Goal: Information Seeking & Learning: Find specific fact

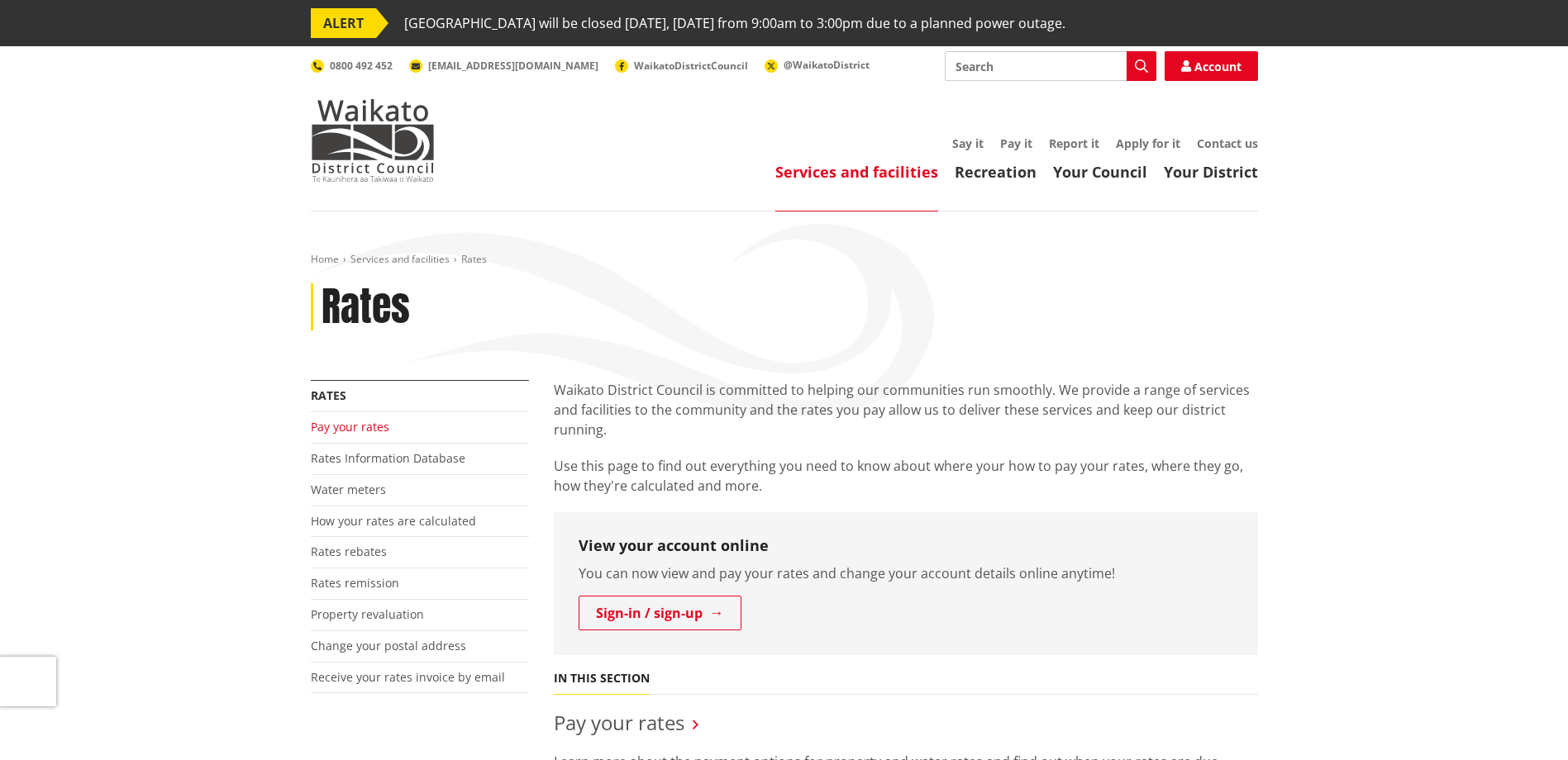
click at [328, 429] on link "Pay your rates" at bounding box center [350, 426] width 78 height 16
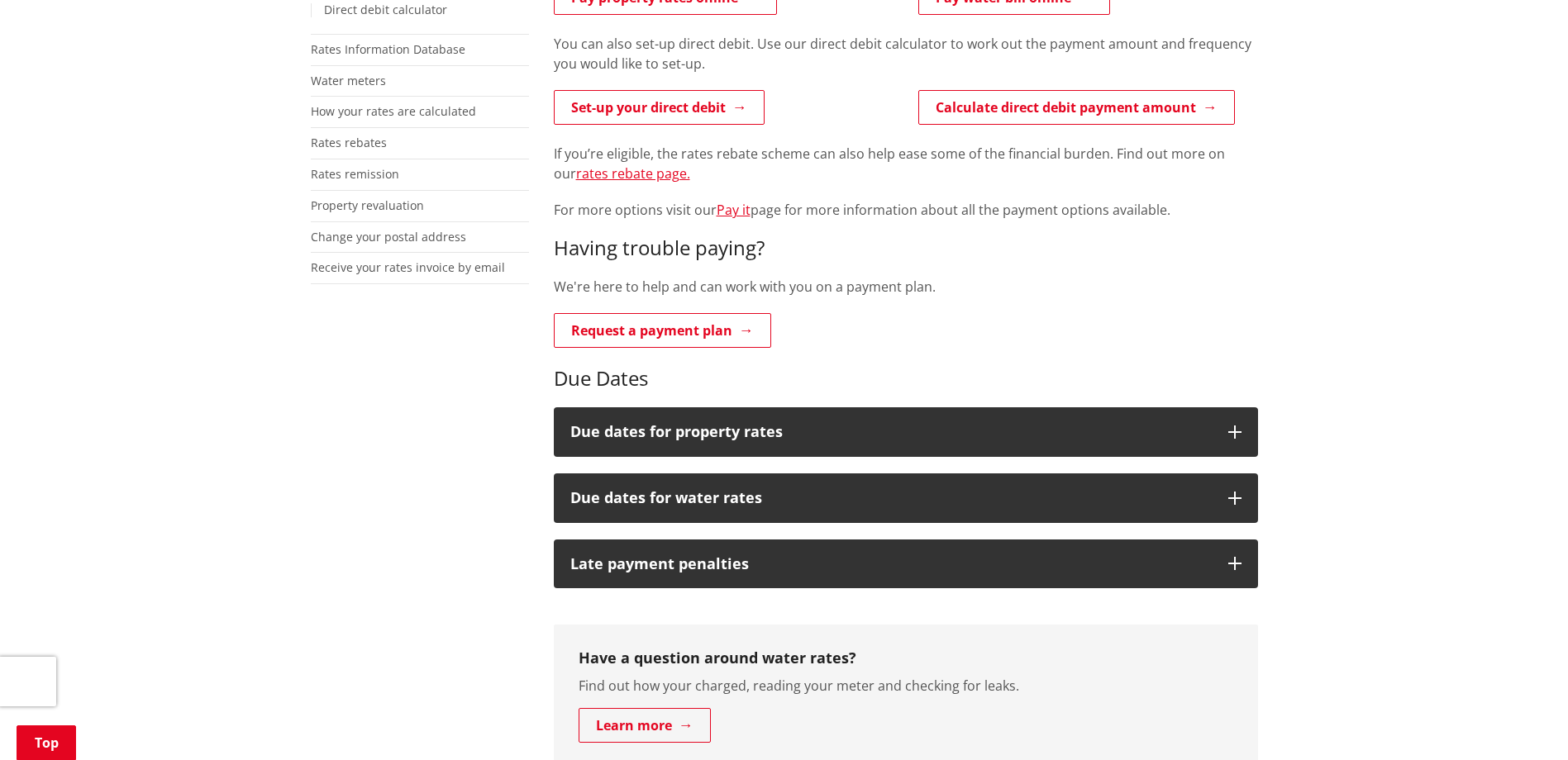
scroll to position [495, 0]
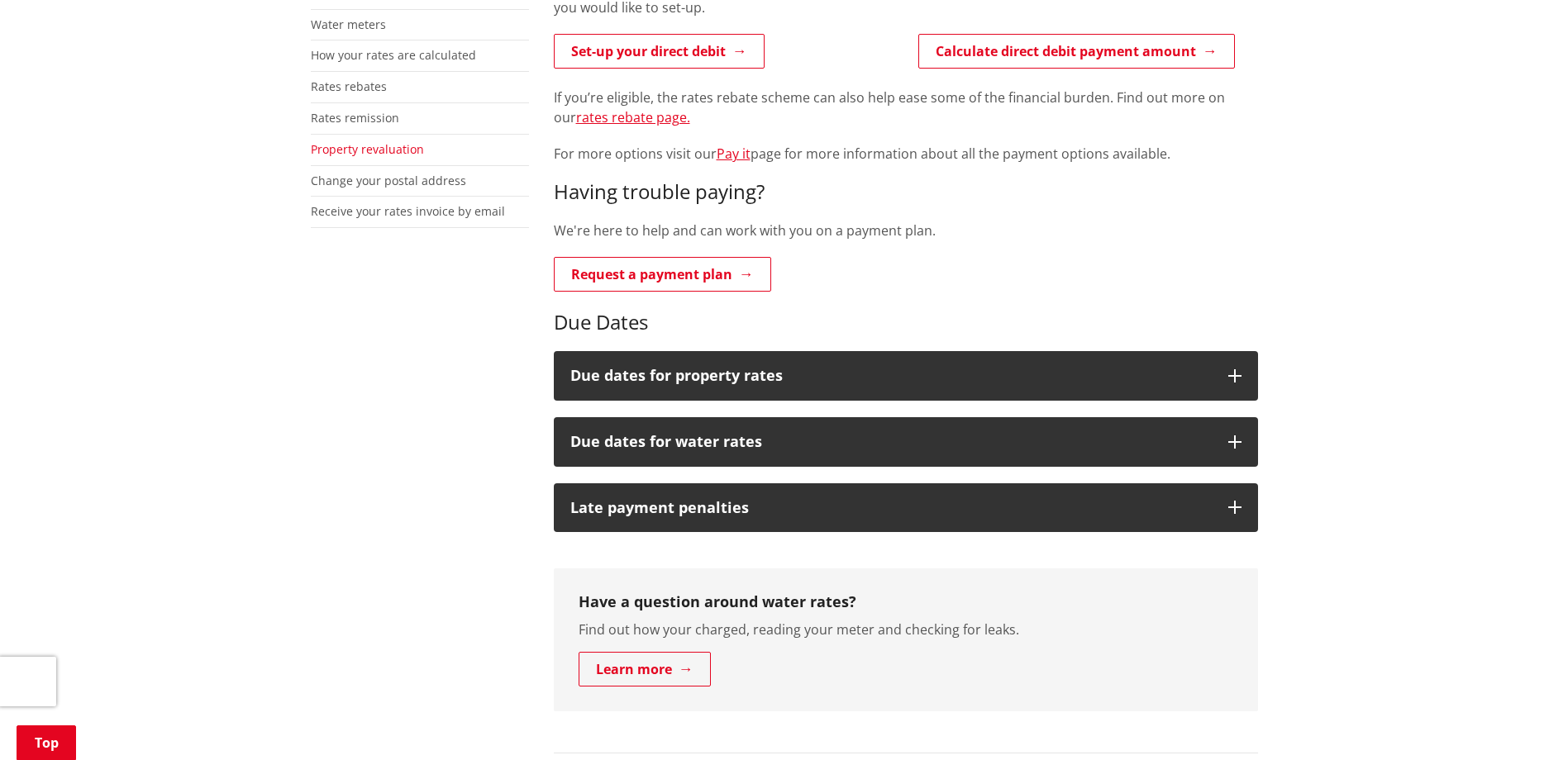
click at [336, 146] on link "Property revaluation" at bounding box center [367, 148] width 114 height 16
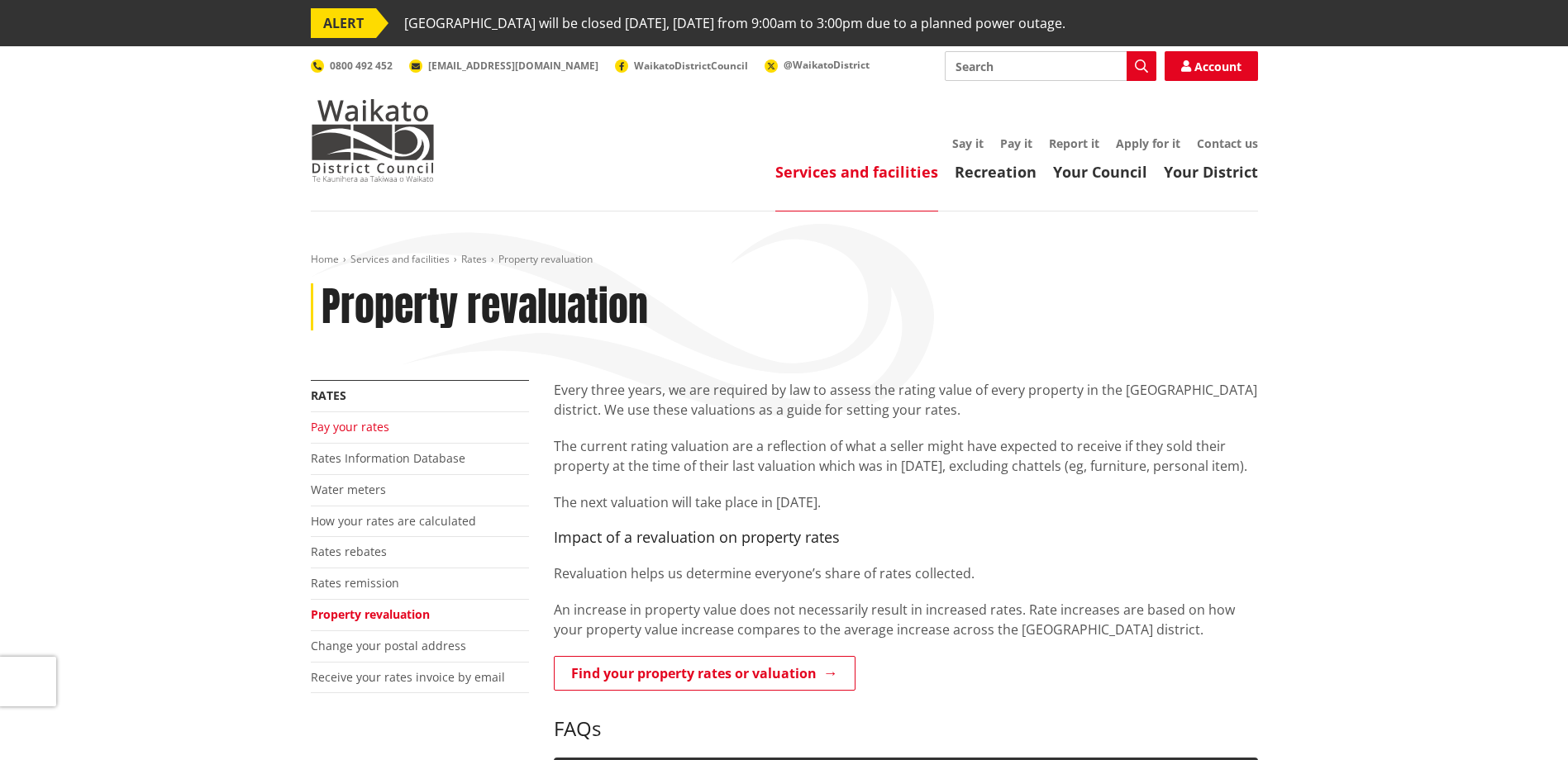
click at [341, 432] on link "Pay your rates" at bounding box center [350, 426] width 78 height 16
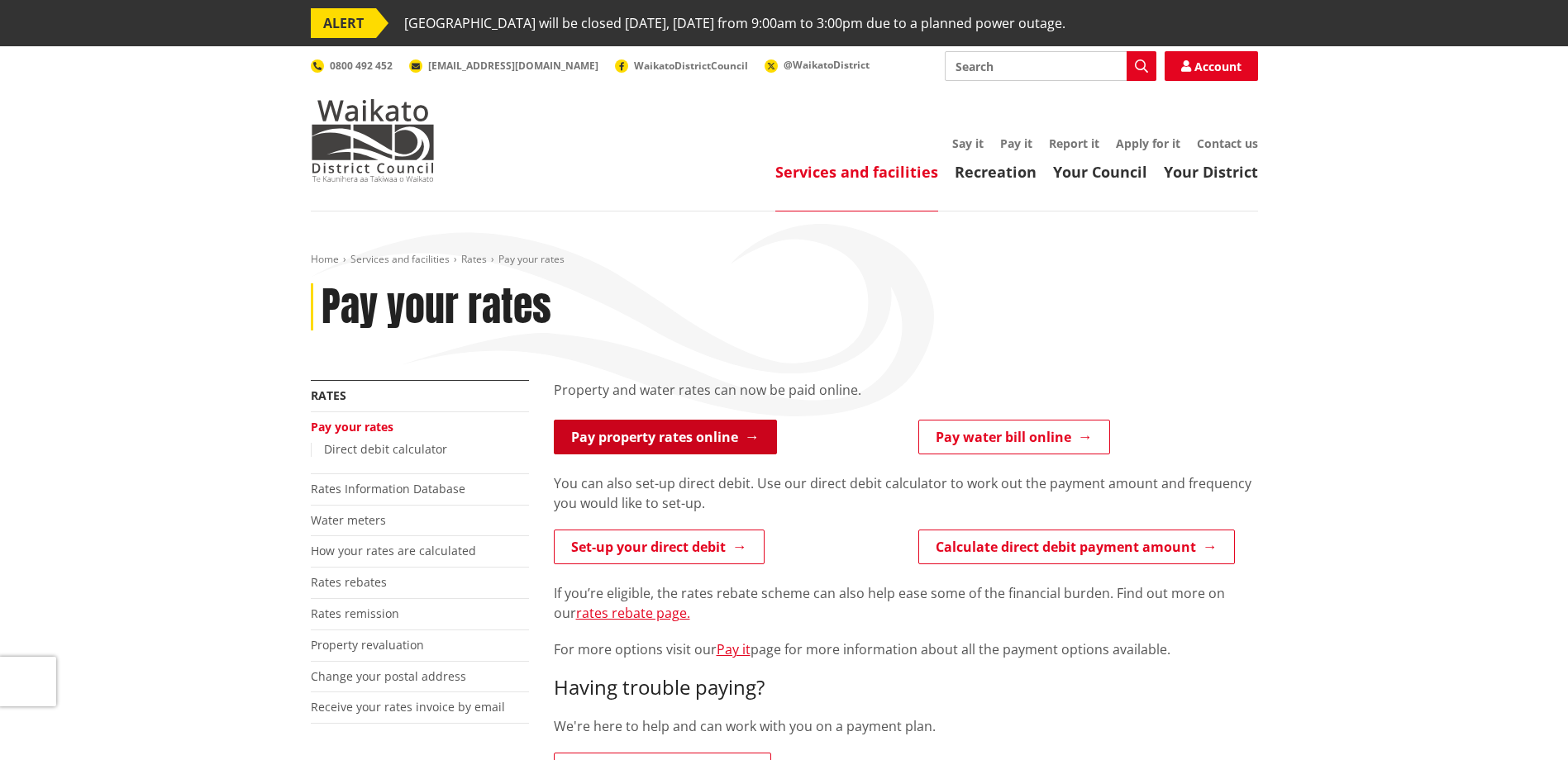
click at [663, 435] on link "Pay property rates online" at bounding box center [665, 437] width 223 height 35
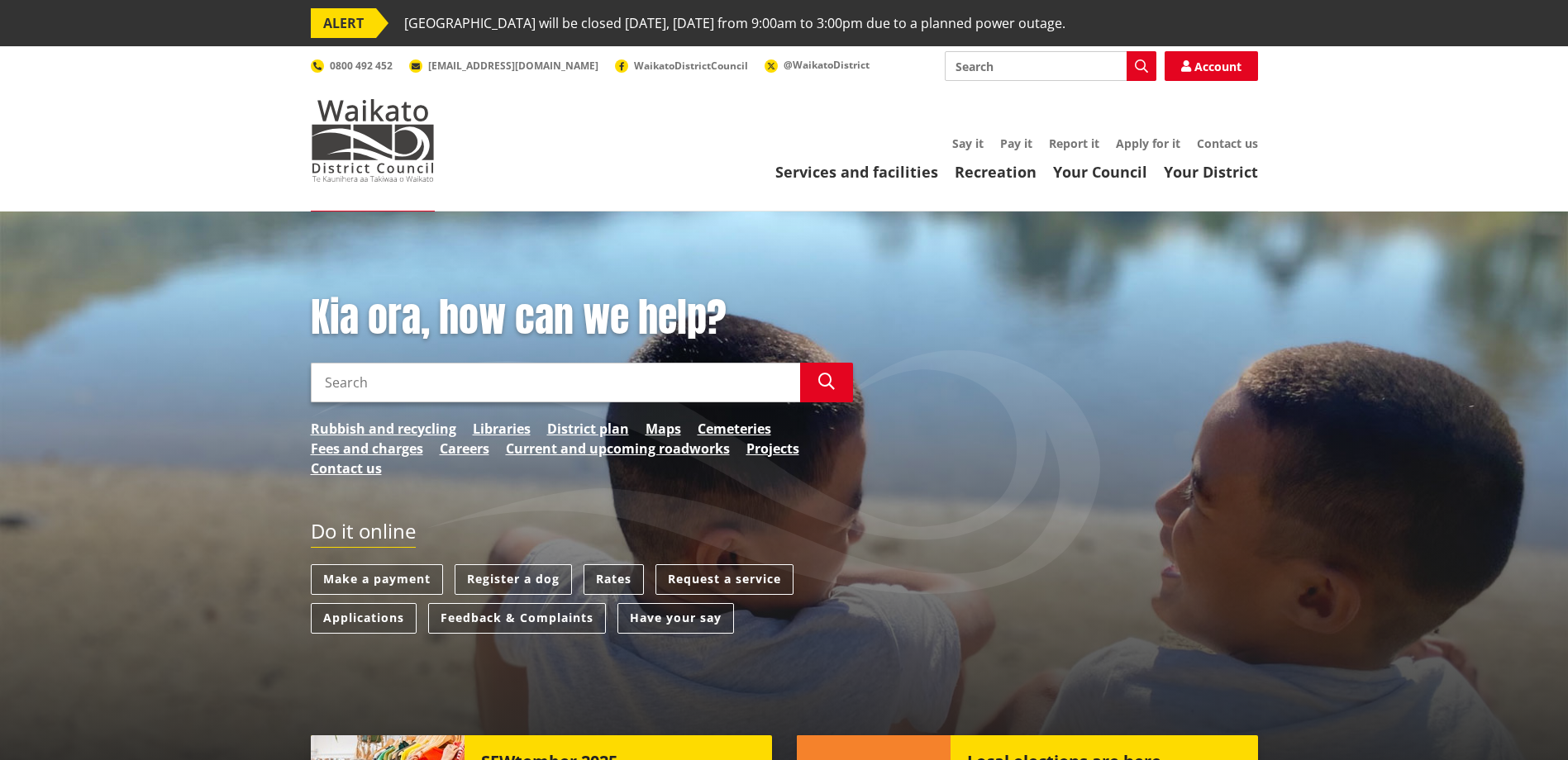
click at [604, 576] on link "Rates" at bounding box center [613, 579] width 60 height 30
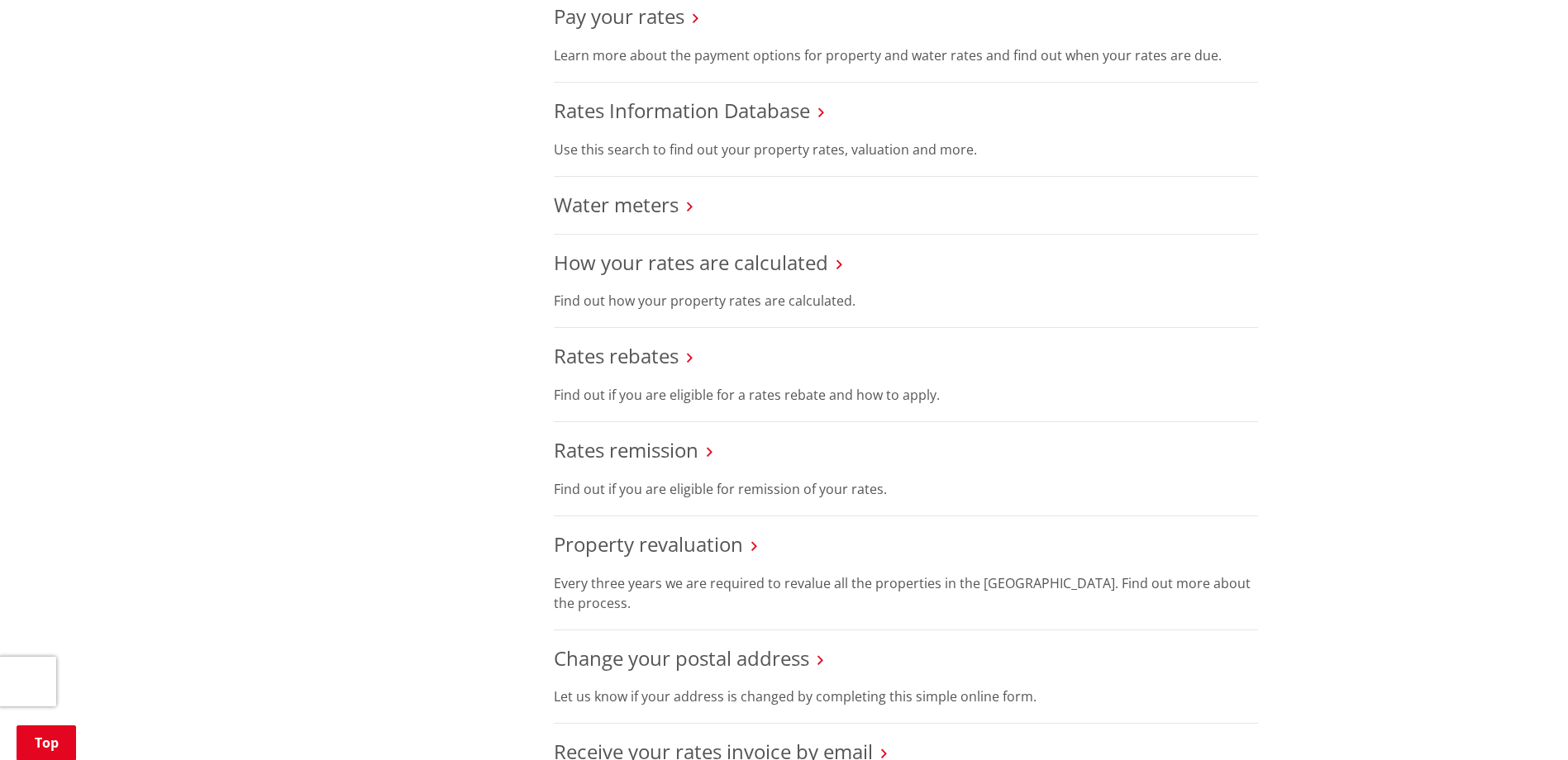
scroll to position [743, 0]
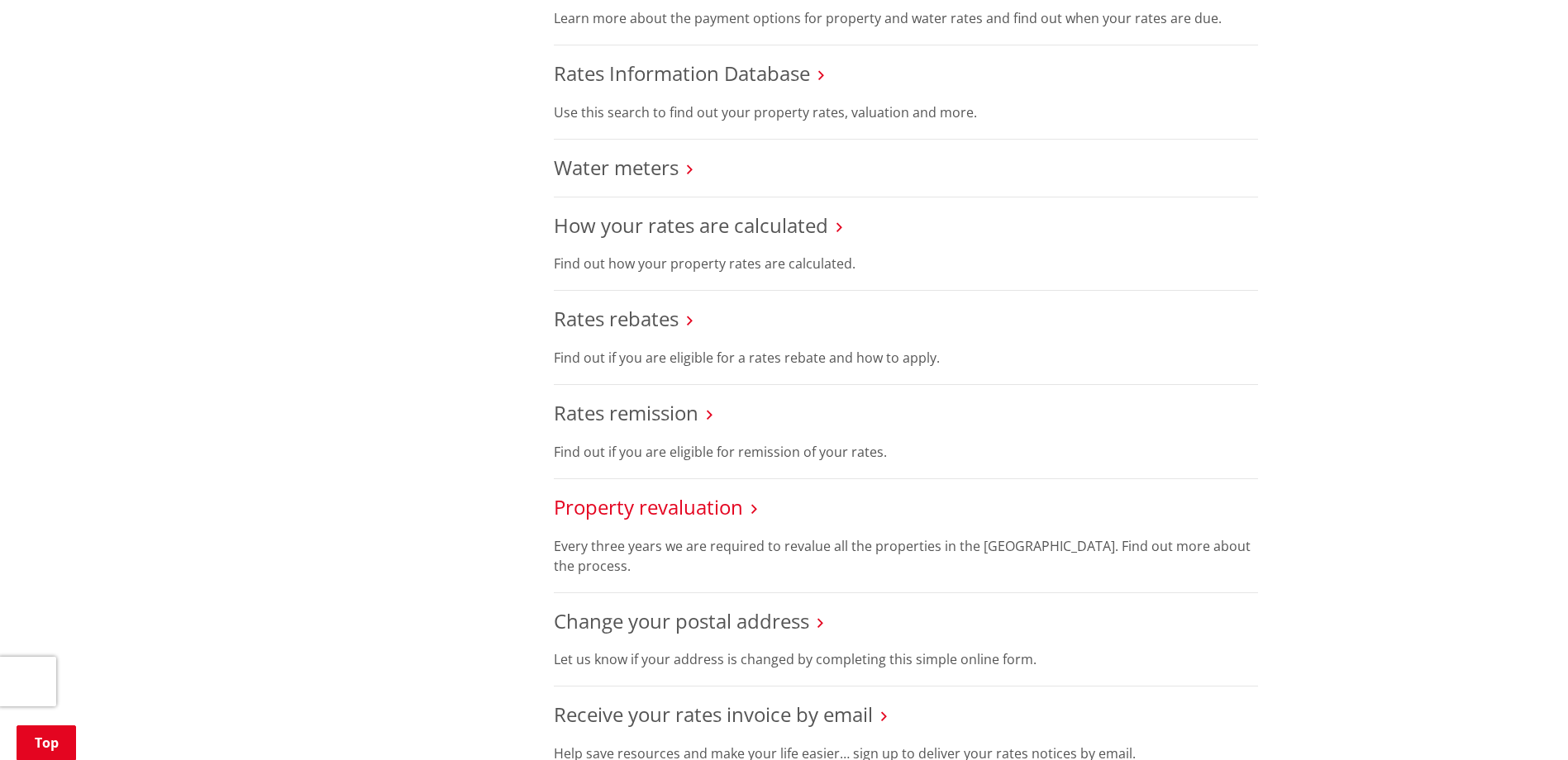
click at [651, 505] on link "Property revaluation" at bounding box center [648, 507] width 189 height 28
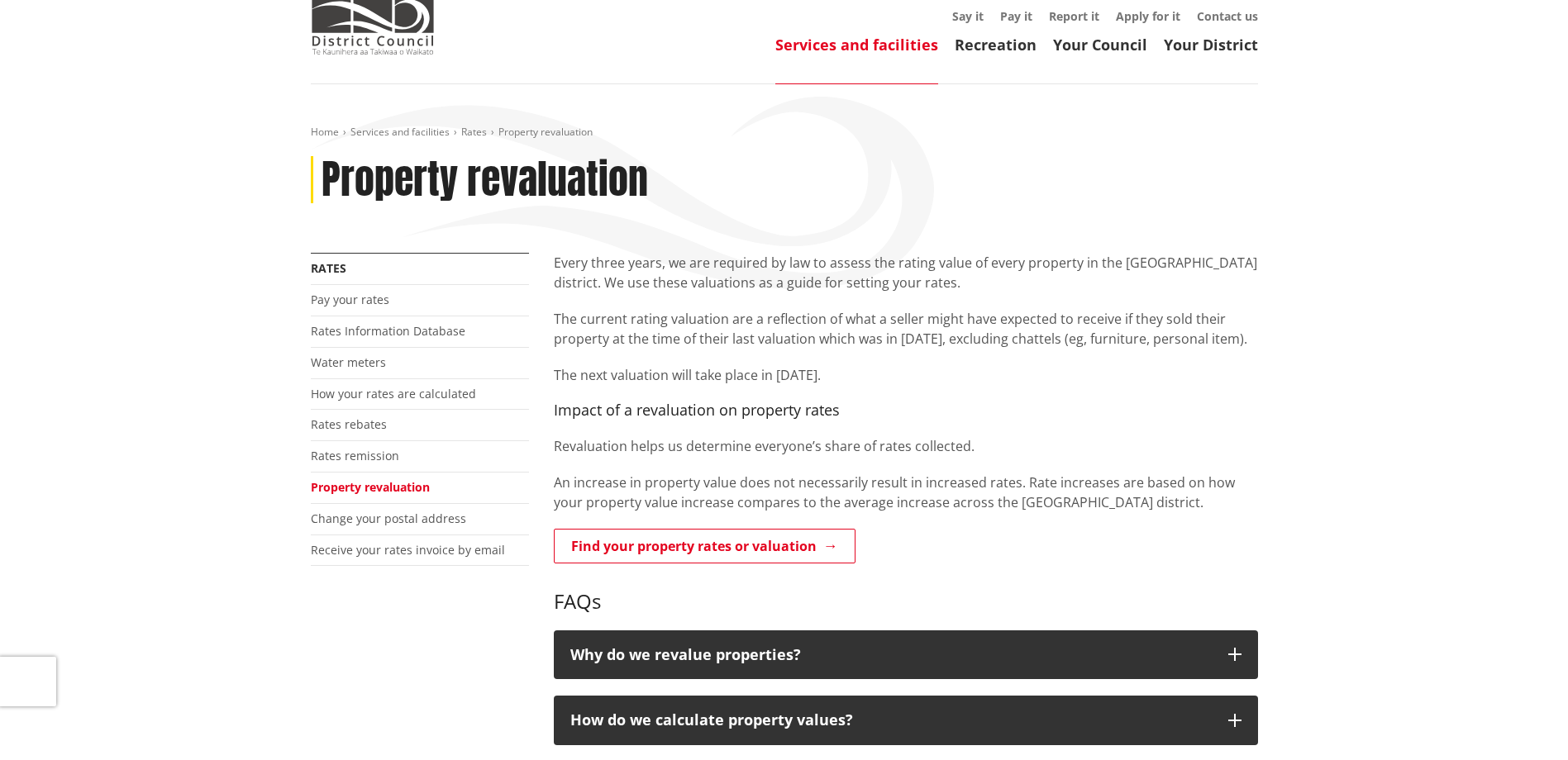
scroll to position [165, 0]
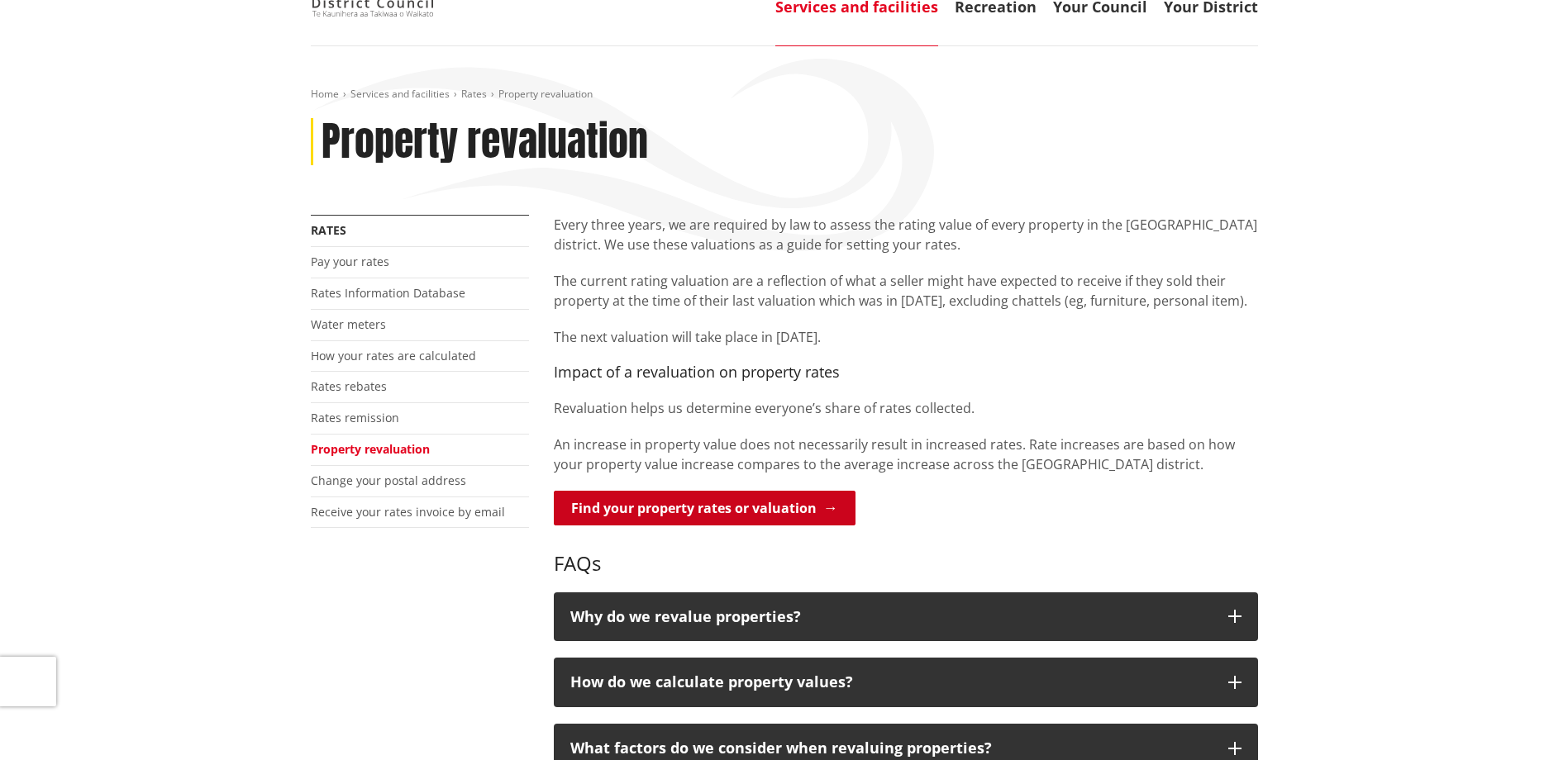
click at [622, 511] on link "Find your property rates or valuation" at bounding box center [704, 508] width 302 height 35
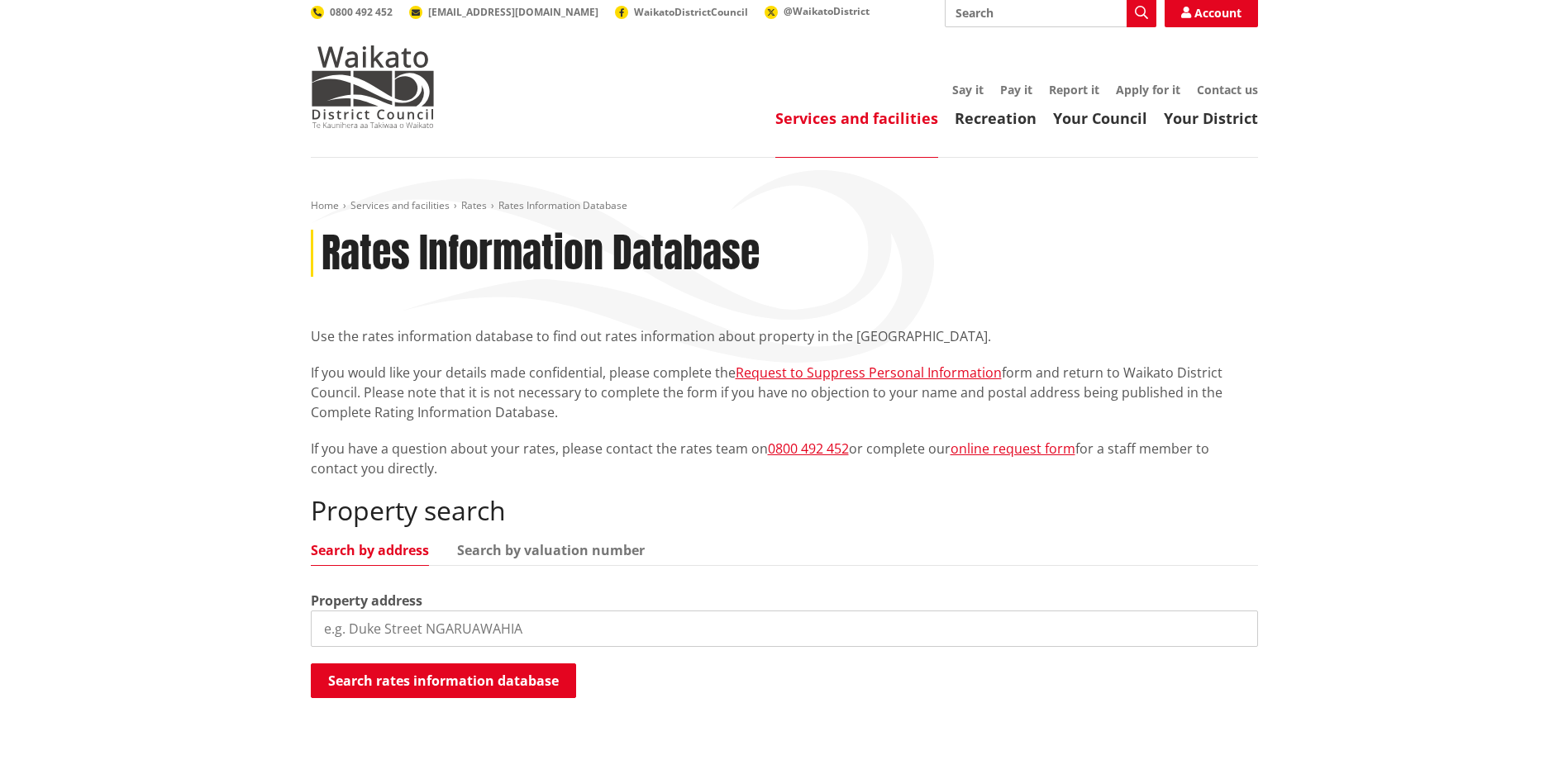
scroll to position [83, 0]
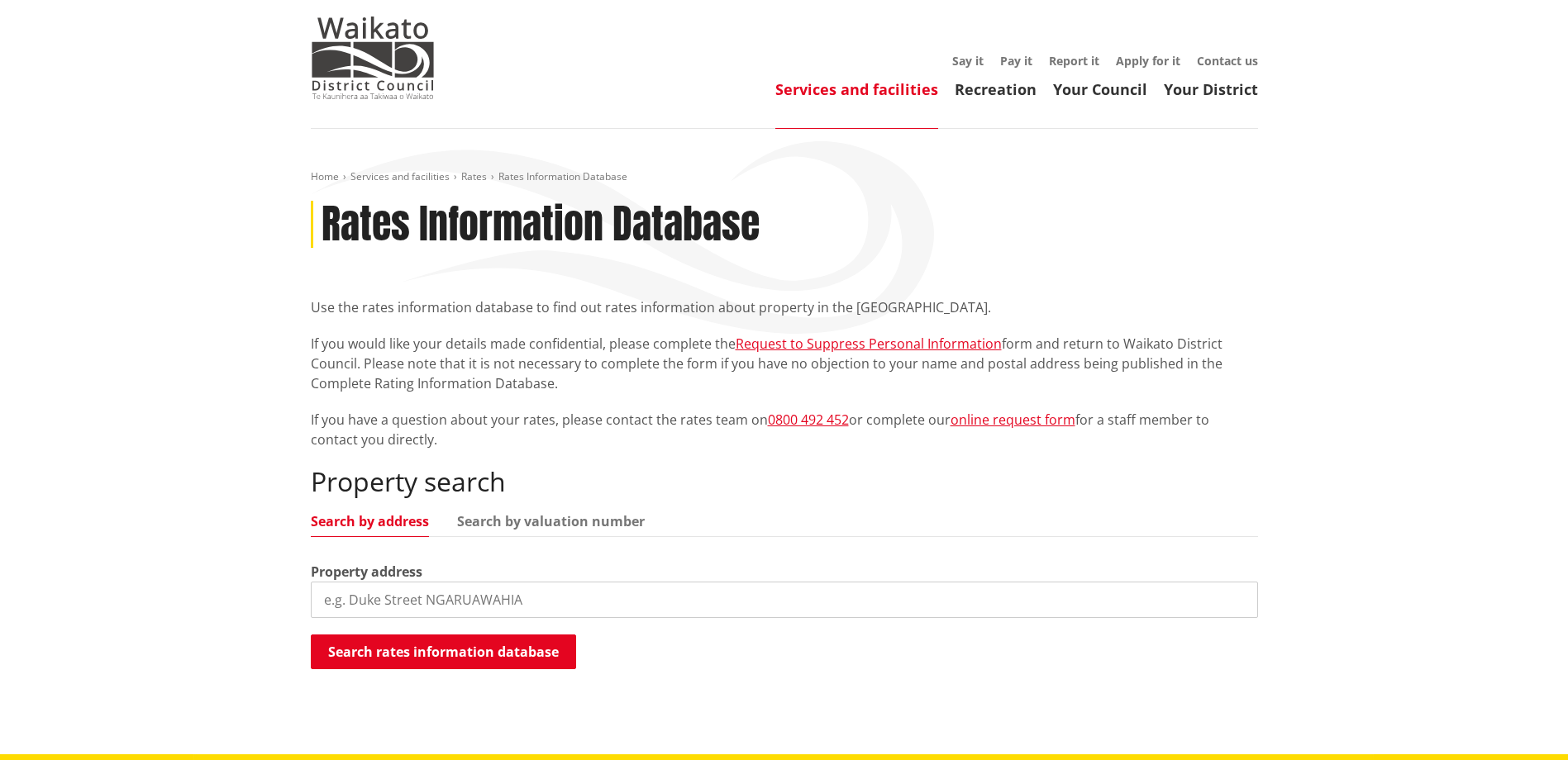
click at [430, 610] on input "search" at bounding box center [784, 599] width 947 height 36
click at [396, 597] on input "search" at bounding box center [784, 599] width 947 height 36
paste input "168 Te Puroa Road Ngaruawahia 3793"
click at [434, 658] on button "Search rates information database" at bounding box center [443, 652] width 265 height 35
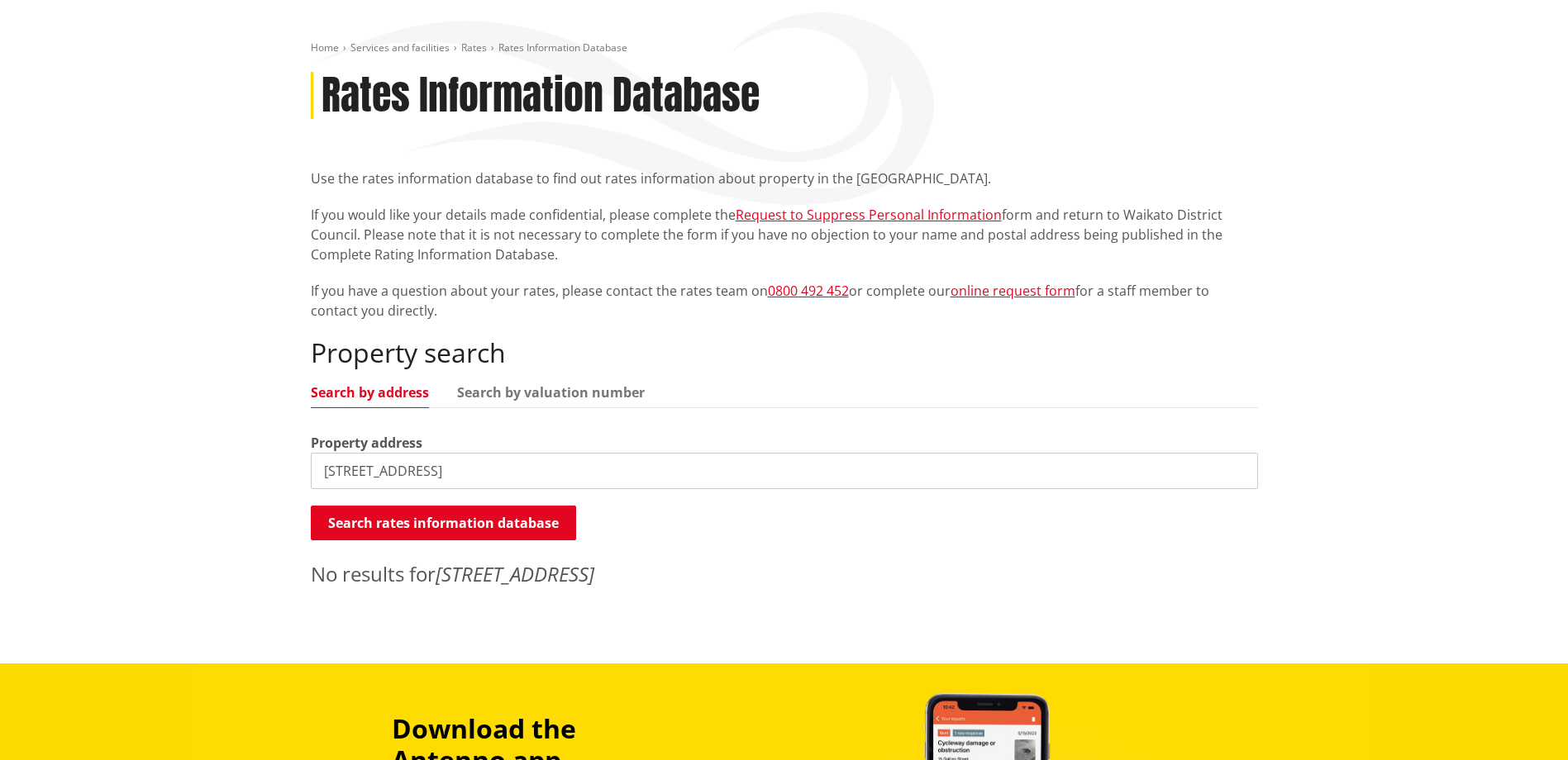
scroll to position [330, 0]
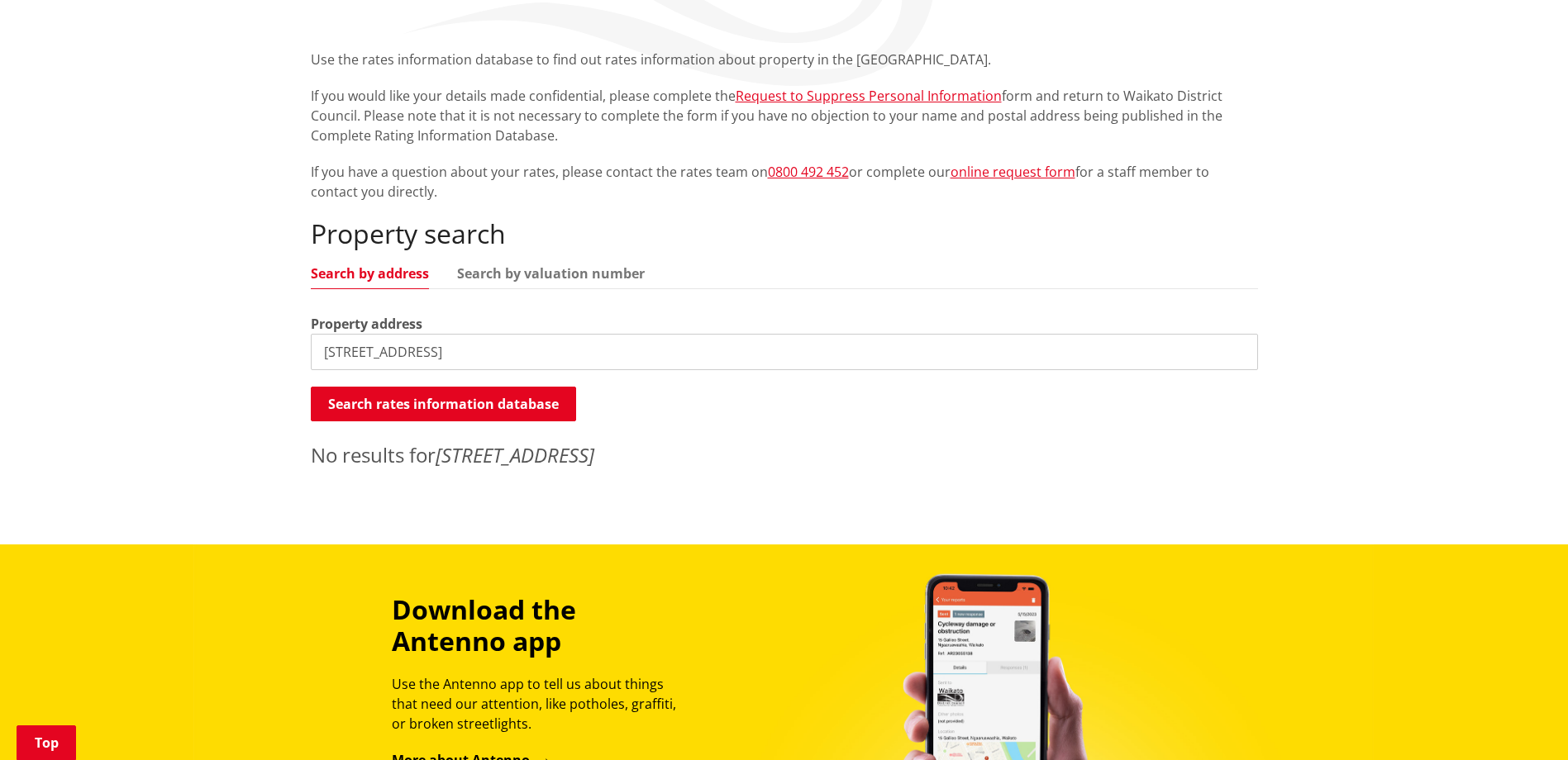
click at [565, 347] on input "168 Te Puroa Road Ngaruawahia 3793" at bounding box center [784, 351] width 947 height 36
type input "168 Te Puroa"
click at [389, 406] on button "Search rates information database" at bounding box center [443, 404] width 265 height 35
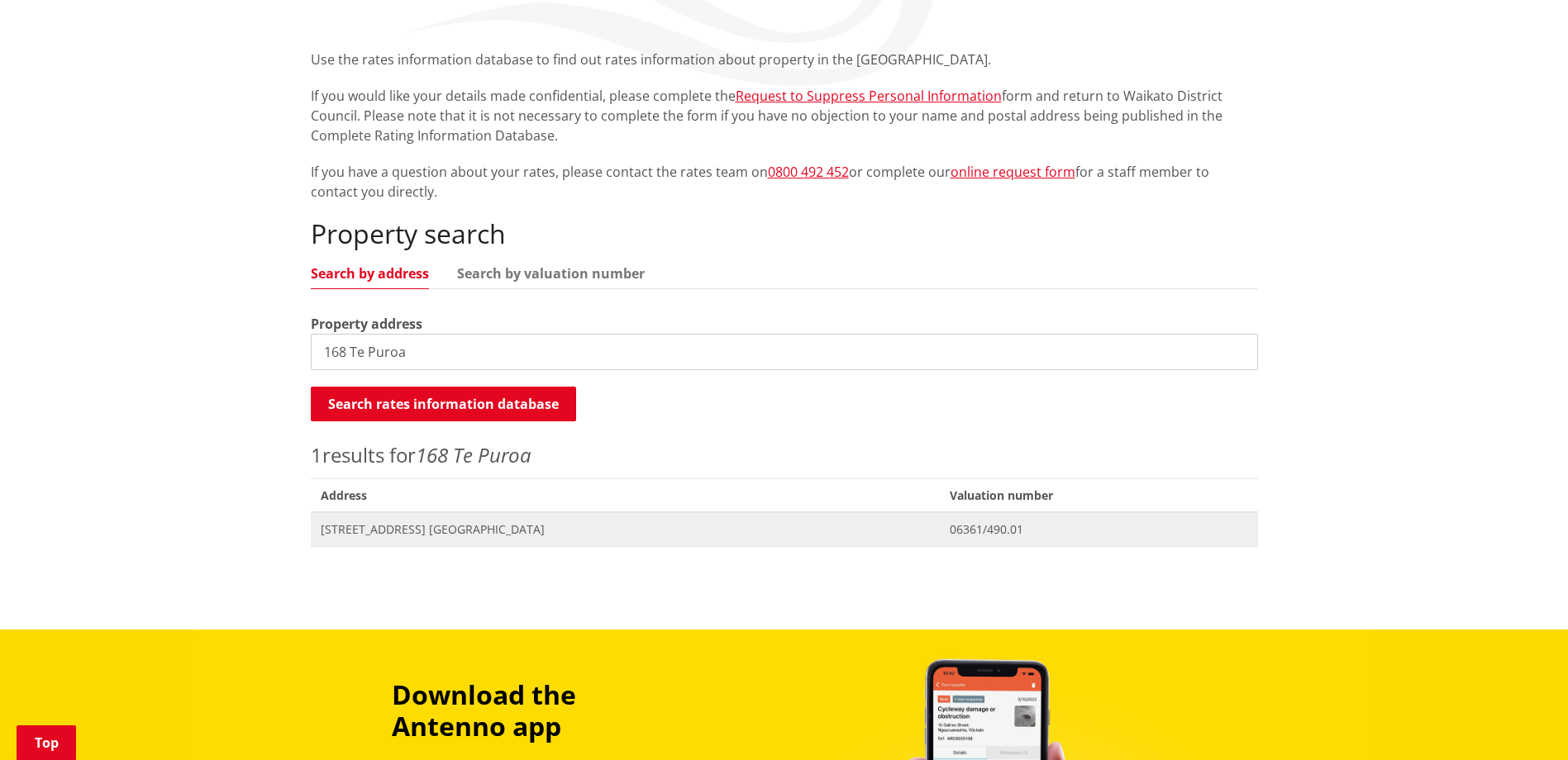
click at [378, 534] on span "168 Te Puroa Road NGARUAWAHIA" at bounding box center [625, 529] width 609 height 17
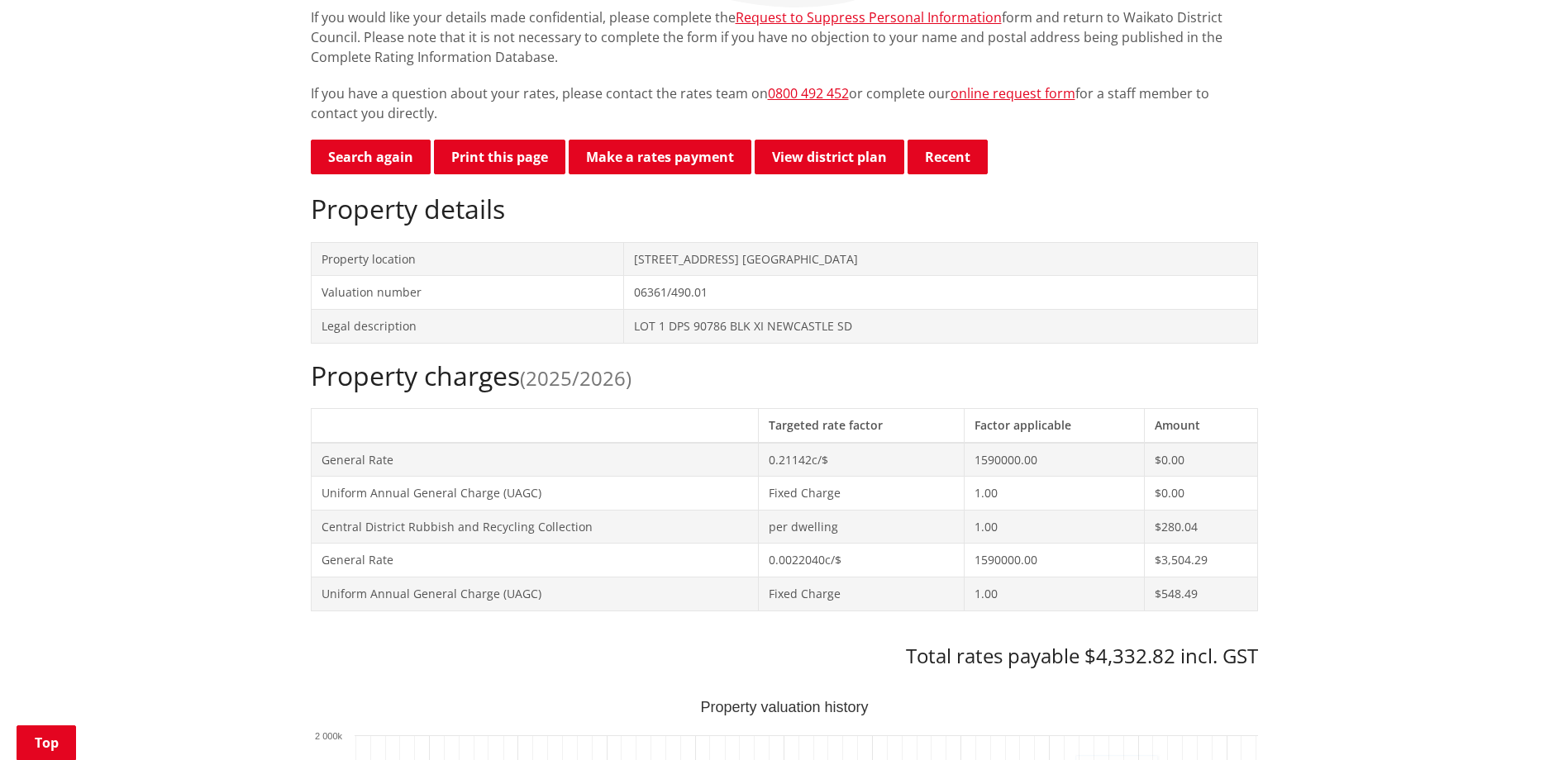
scroll to position [413, 0]
